Goal: Transaction & Acquisition: Purchase product/service

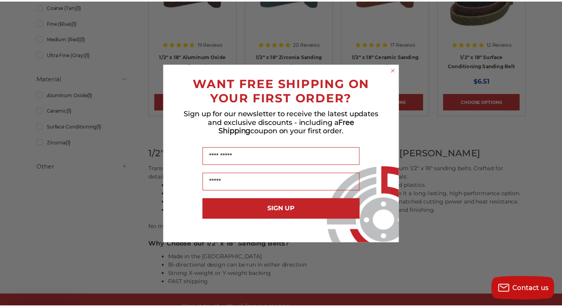
scroll to position [238, 0]
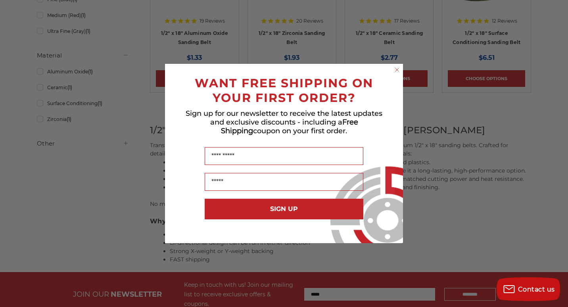
click at [399, 71] on icon "Close dialog" at bounding box center [397, 69] width 3 height 3
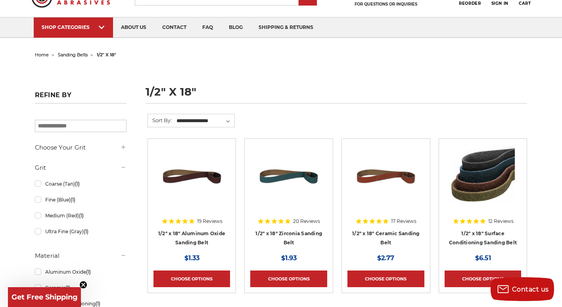
scroll to position [0, 0]
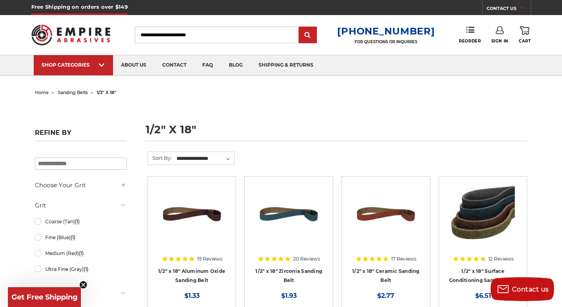
click at [71, 91] on span "sanding belts" at bounding box center [73, 93] width 30 height 6
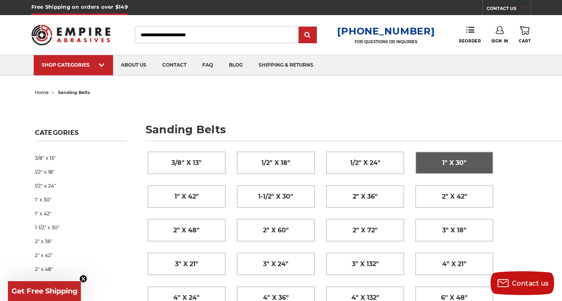
click at [461, 160] on span "1" x 30"" at bounding box center [455, 162] width 24 height 13
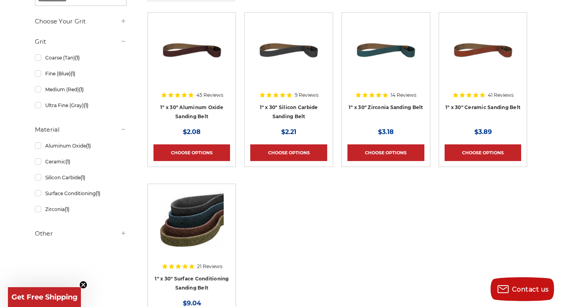
scroll to position [159, 0]
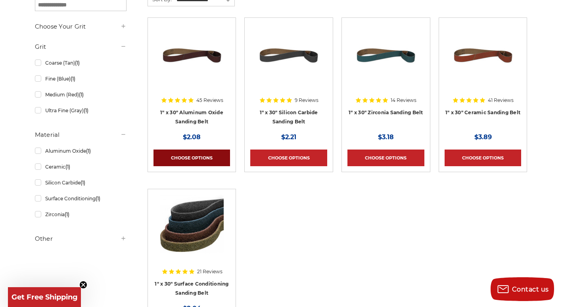
click at [191, 158] on link "Choose Options" at bounding box center [192, 158] width 77 height 17
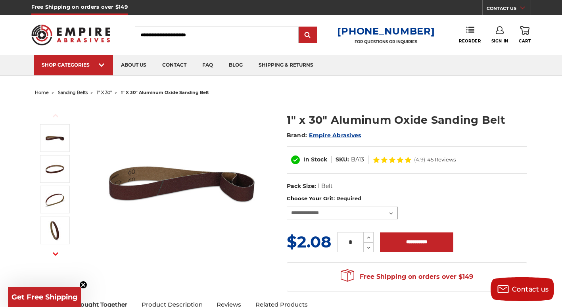
click at [322, 216] on select "**********" at bounding box center [342, 213] width 111 height 13
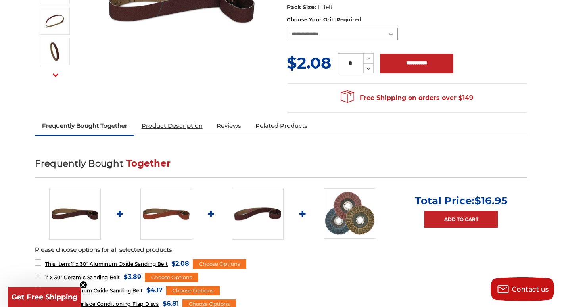
scroll to position [159, 0]
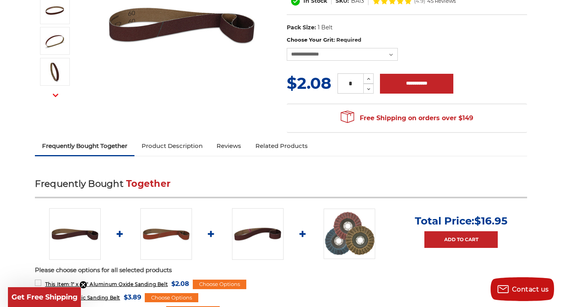
click at [172, 144] on link "Product Description" at bounding box center [172, 145] width 75 height 17
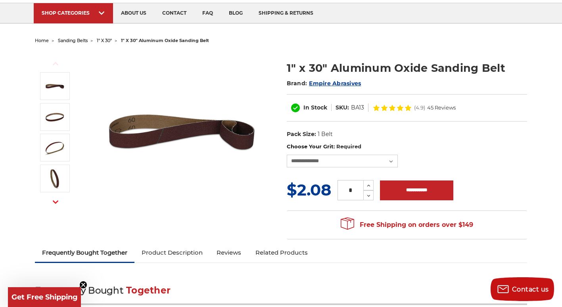
scroll to position [0, 0]
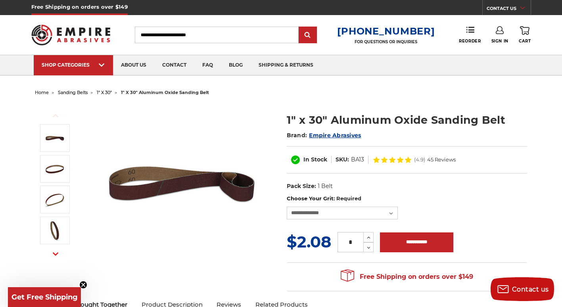
click at [109, 92] on span "1" x 30"" at bounding box center [104, 93] width 15 height 6
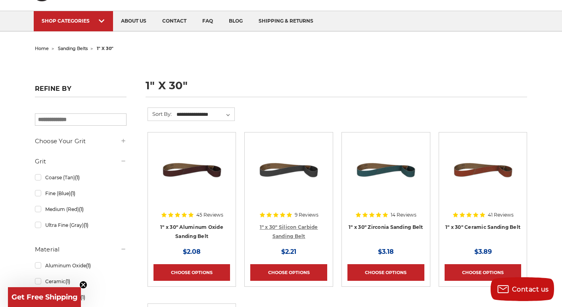
scroll to position [53, 0]
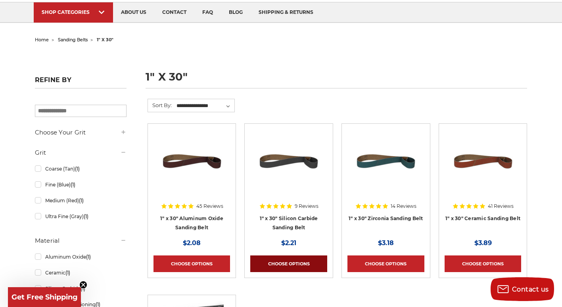
click at [299, 263] on link "Choose Options" at bounding box center [288, 264] width 77 height 17
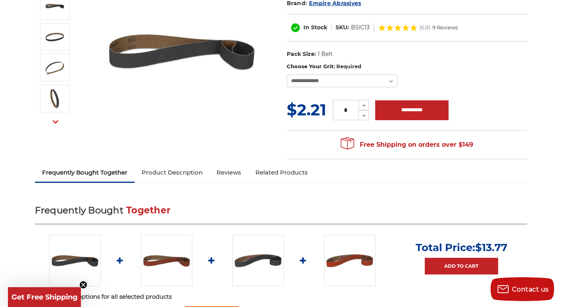
click at [189, 173] on link "Product Description" at bounding box center [172, 172] width 75 height 17
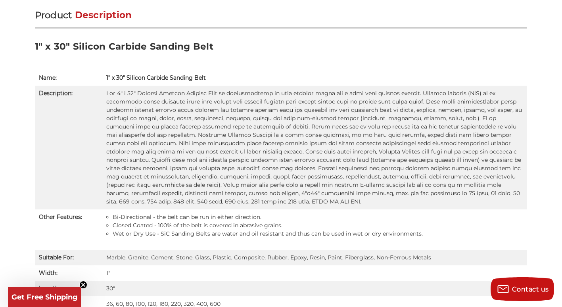
scroll to position [502, 0]
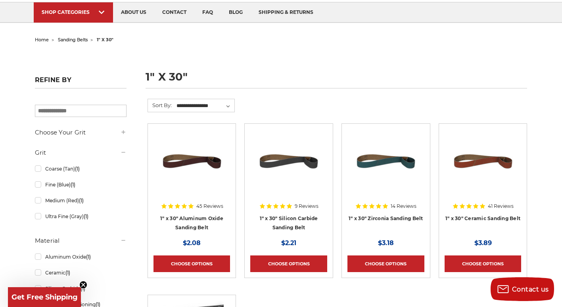
click at [393, 173] on img at bounding box center [386, 161] width 64 height 64
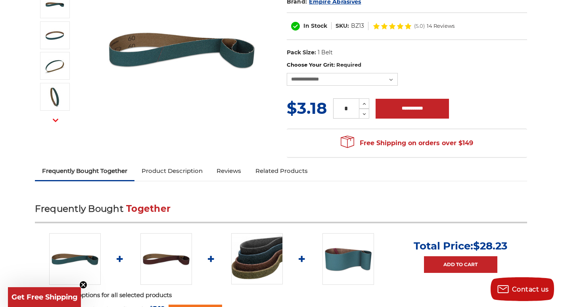
scroll to position [159, 0]
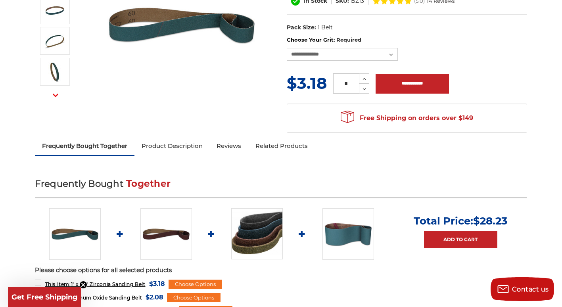
click at [157, 142] on link "Product Description" at bounding box center [172, 145] width 75 height 17
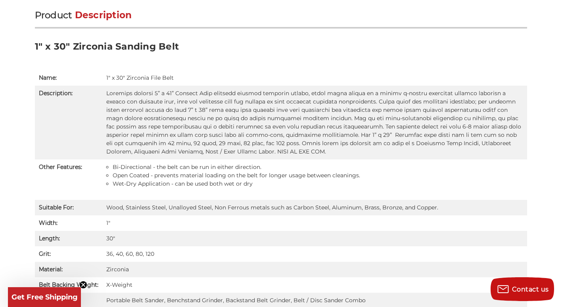
scroll to position [502, 0]
